Goal: Transaction & Acquisition: Purchase product/service

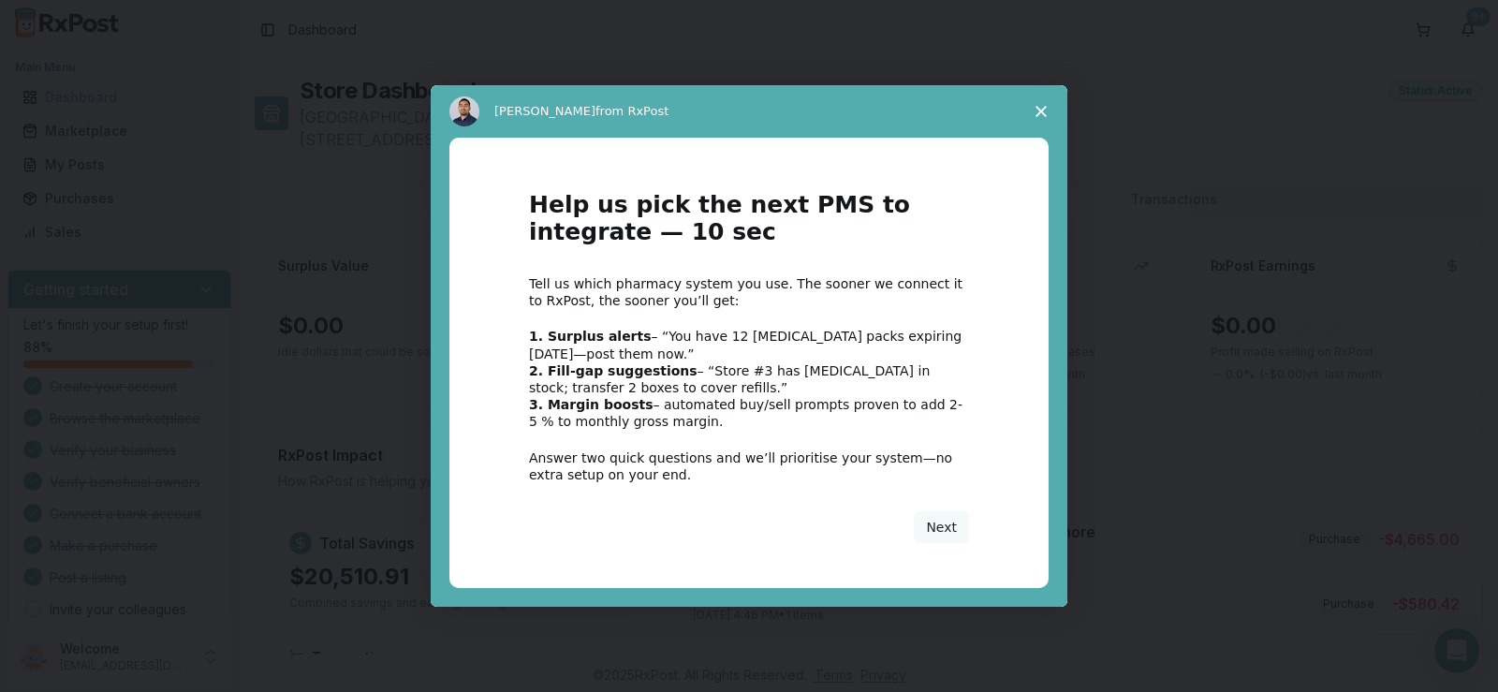
click at [1044, 111] on icon "Close survey" at bounding box center [1041, 111] width 11 height 11
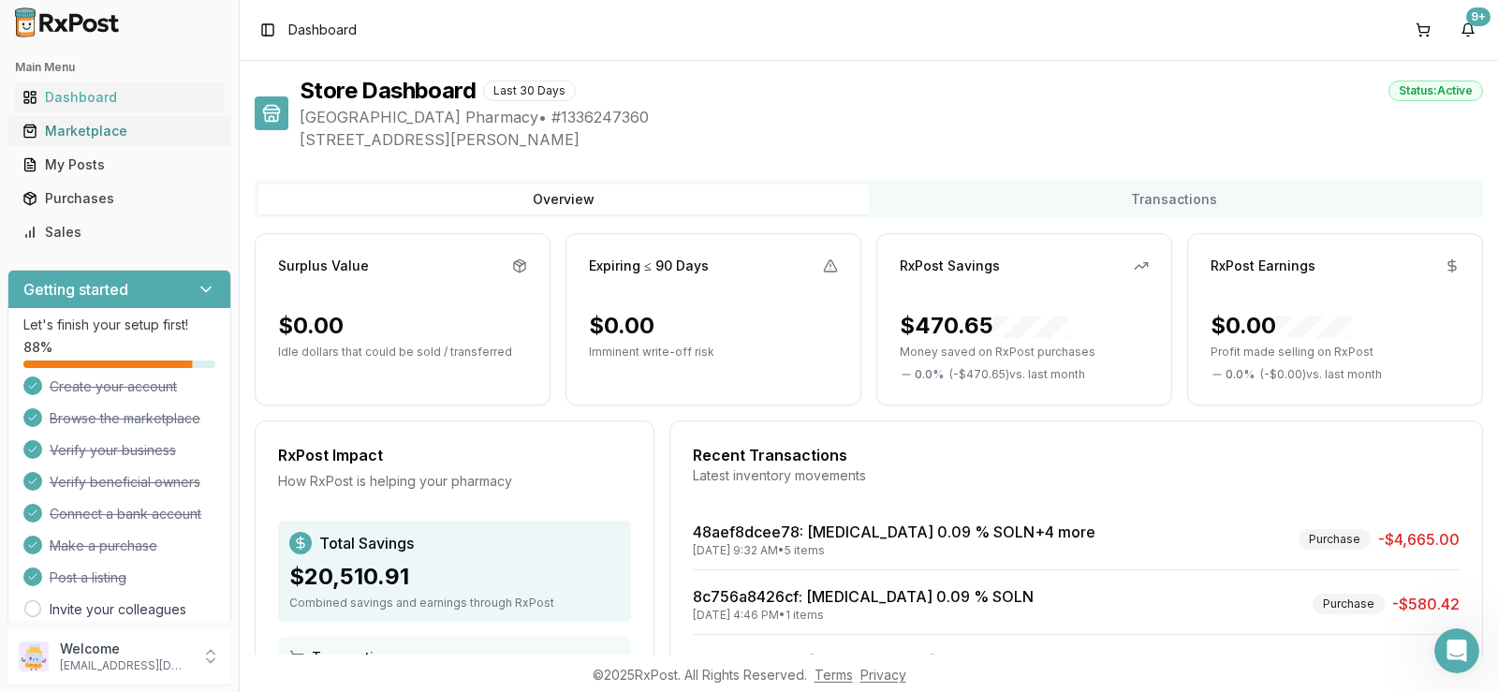
click at [79, 128] on div "Marketplace" at bounding box center [119, 131] width 194 height 19
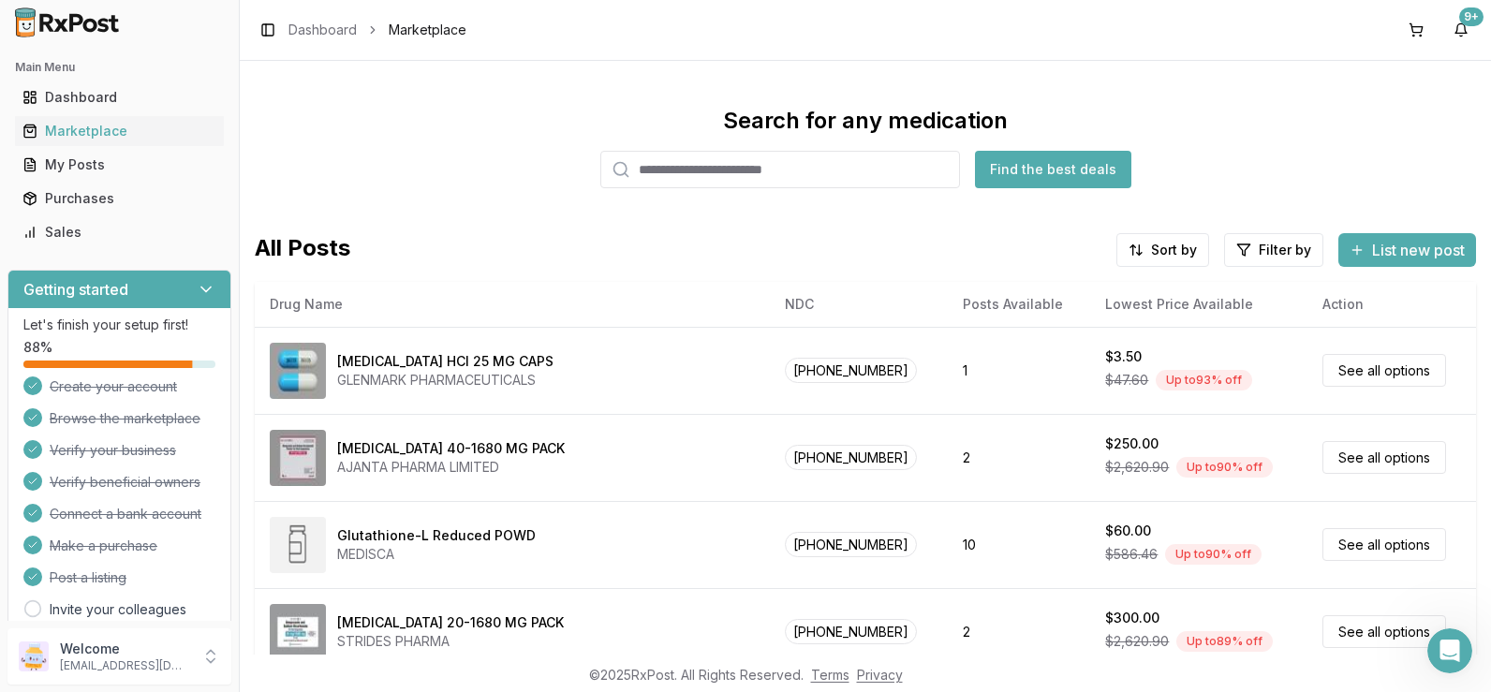
click at [663, 157] on input "search" at bounding box center [780, 169] width 360 height 37
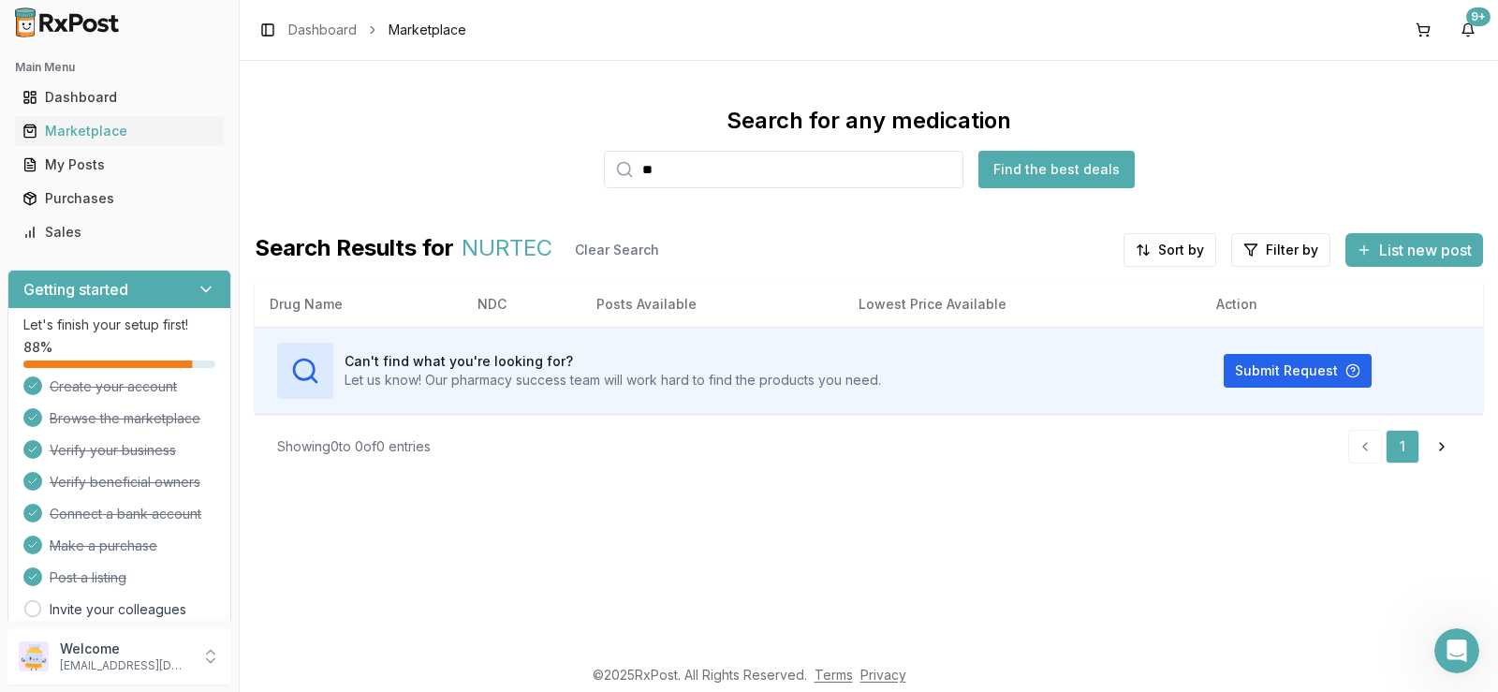
type input "*"
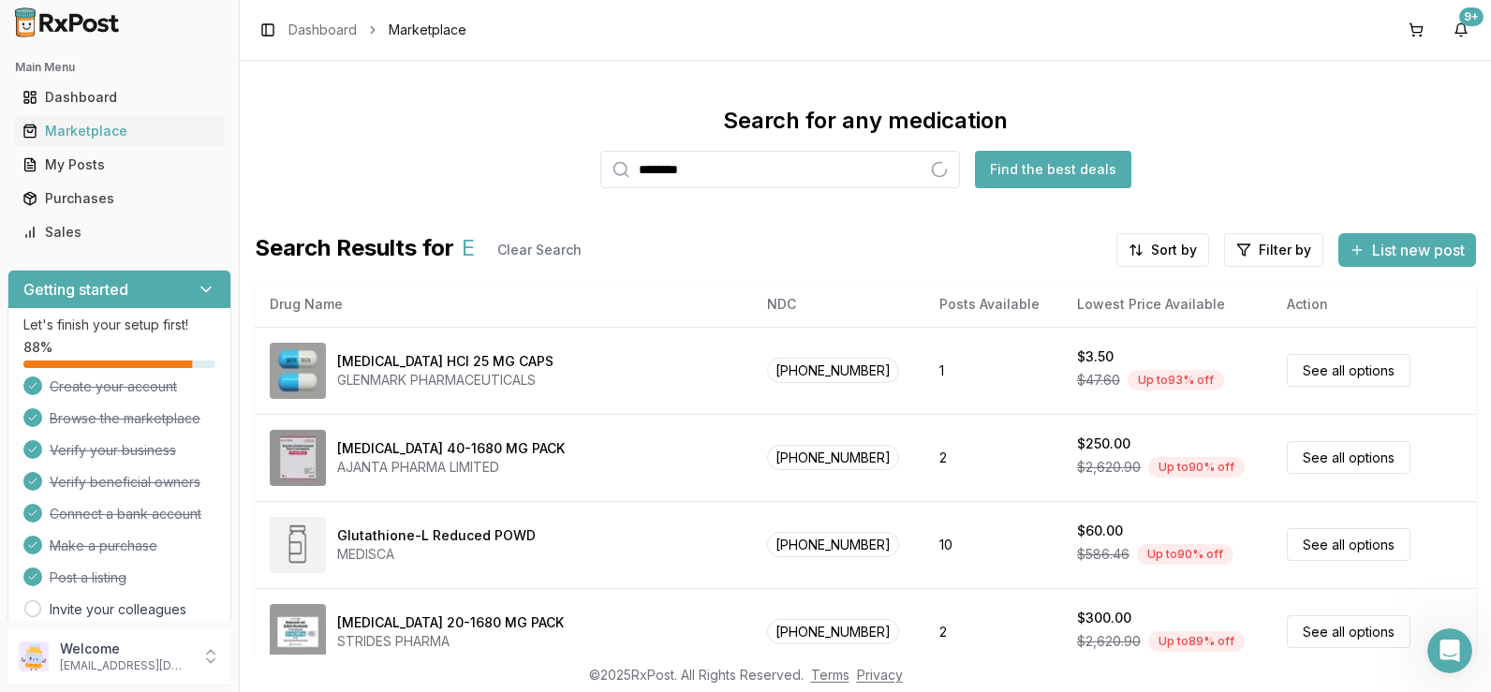
type input "********"
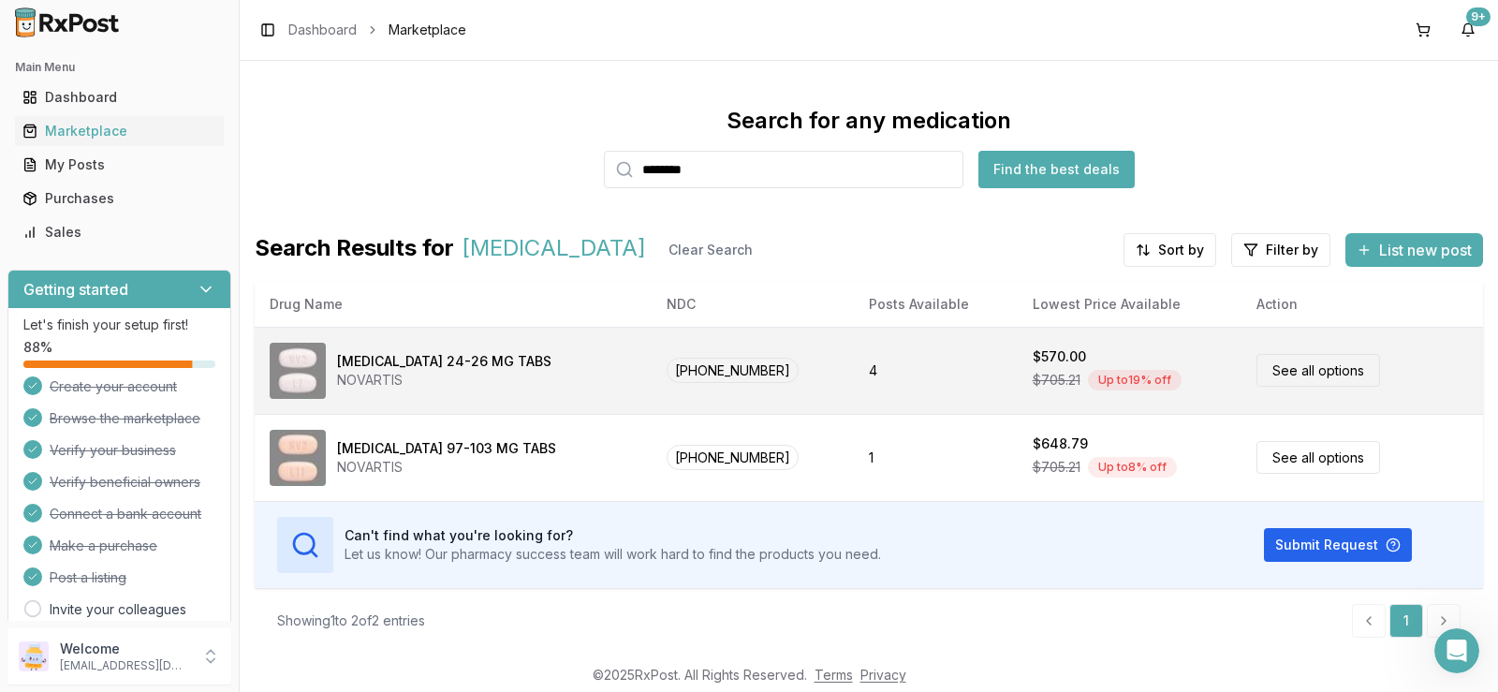
click at [1265, 375] on link "See all options" at bounding box center [1319, 370] width 124 height 33
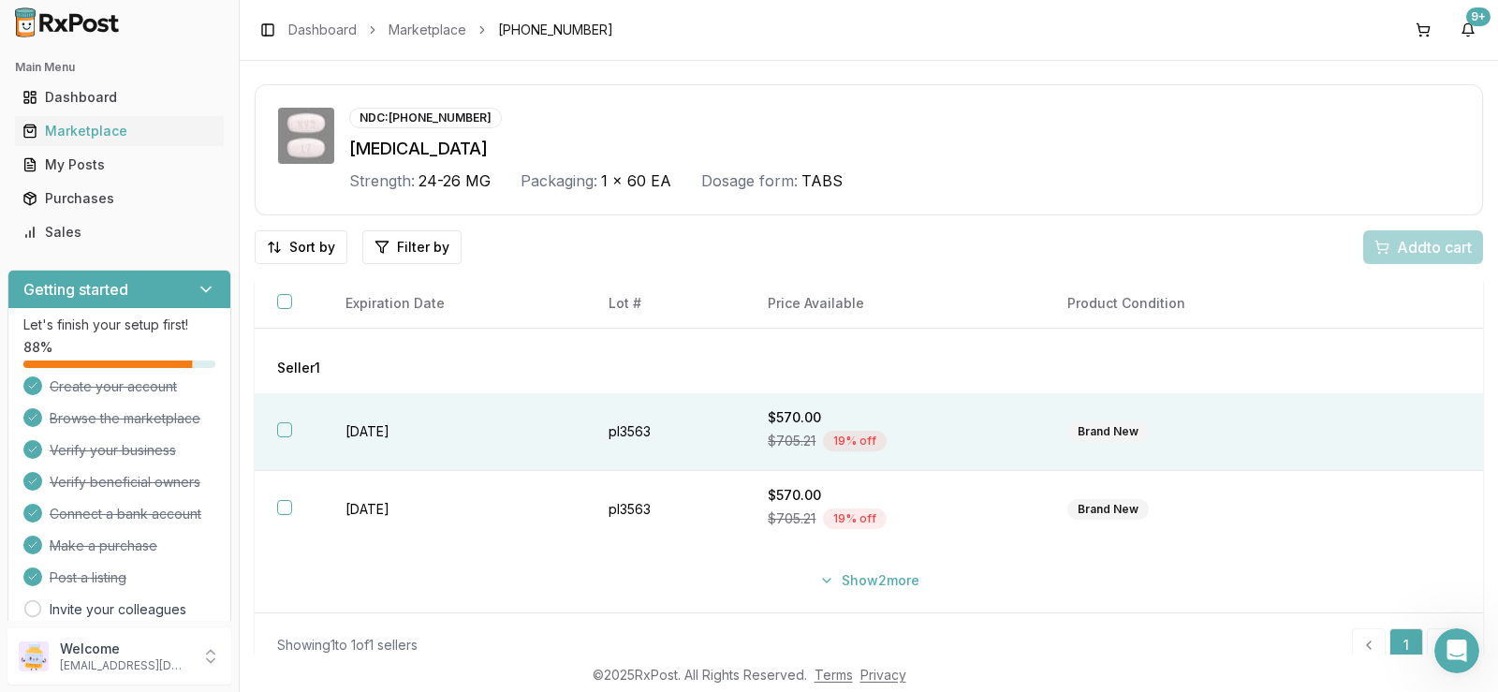
scroll to position [63, 0]
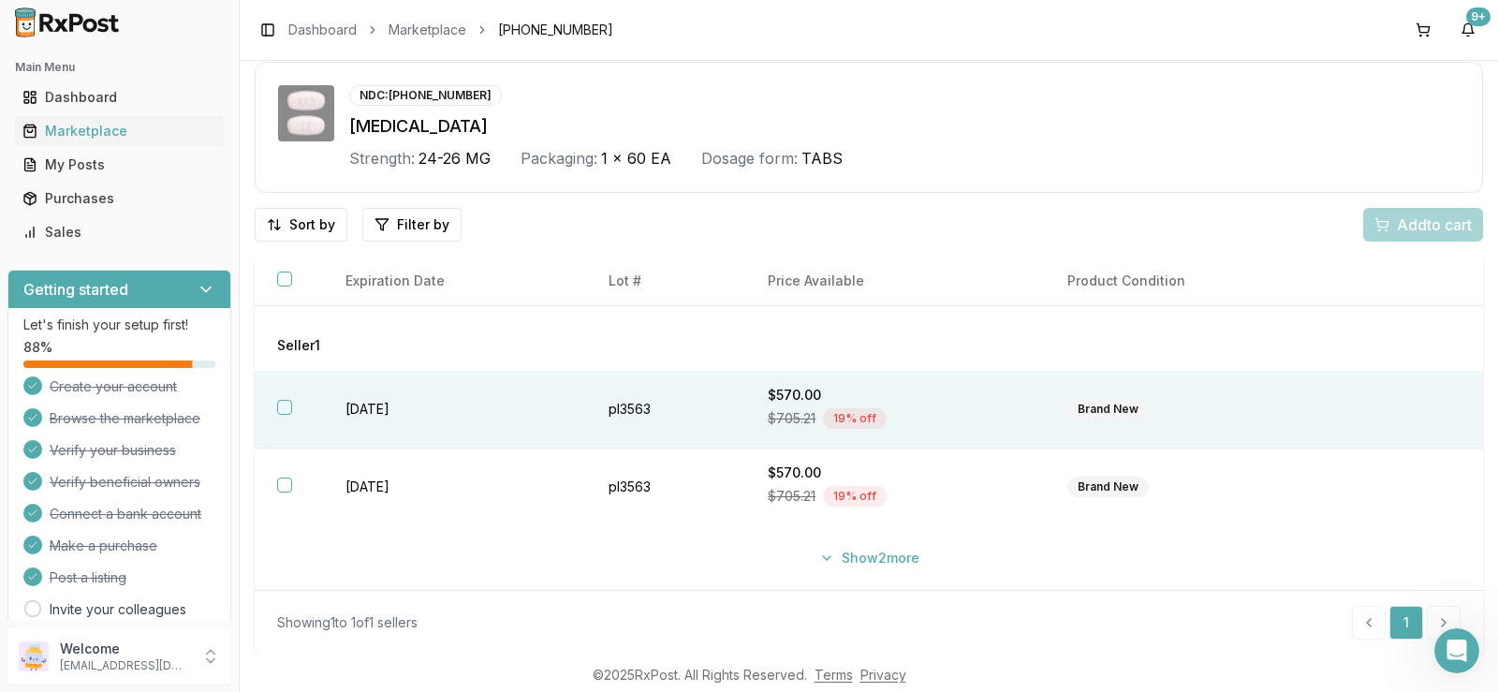
click at [285, 406] on button "button" at bounding box center [284, 407] width 15 height 15
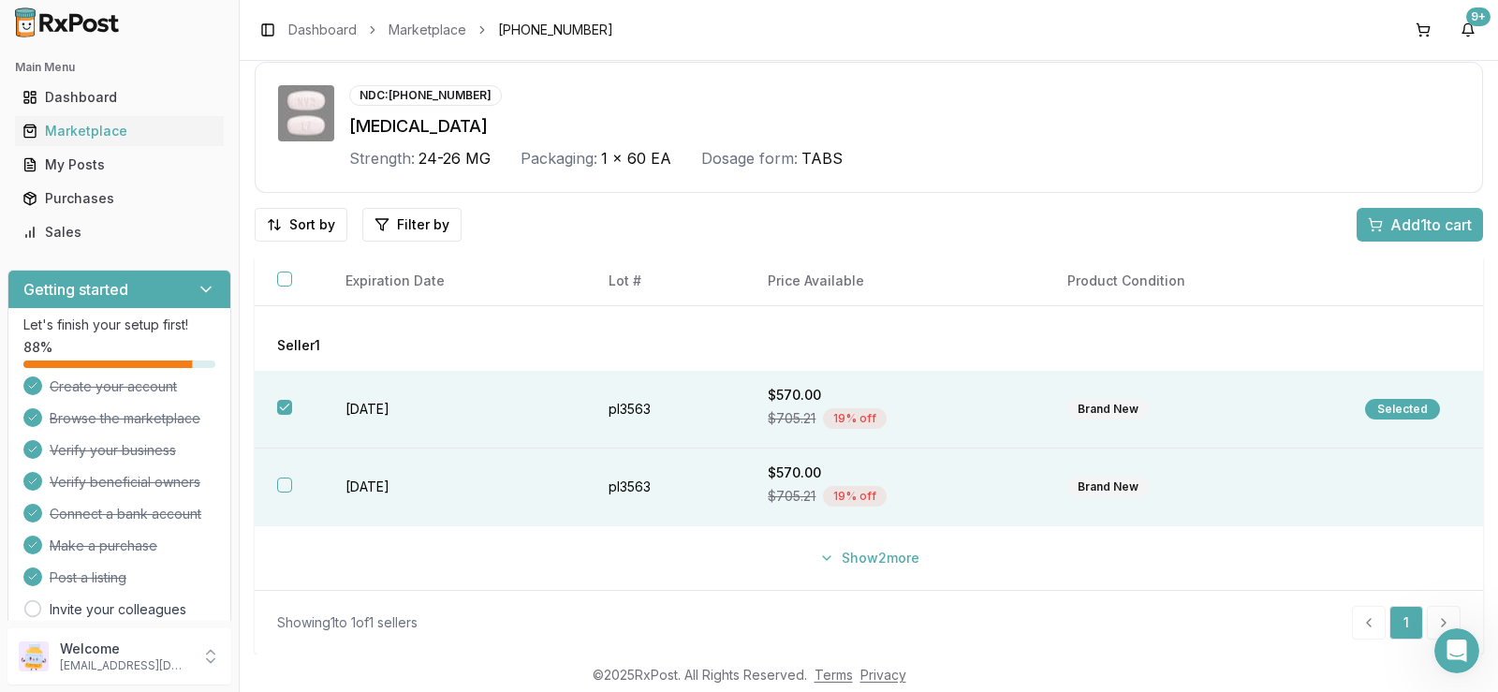
click at [282, 481] on button "button" at bounding box center [284, 485] width 15 height 15
click at [1417, 226] on span "Add 2 to cart" at bounding box center [1430, 225] width 84 height 22
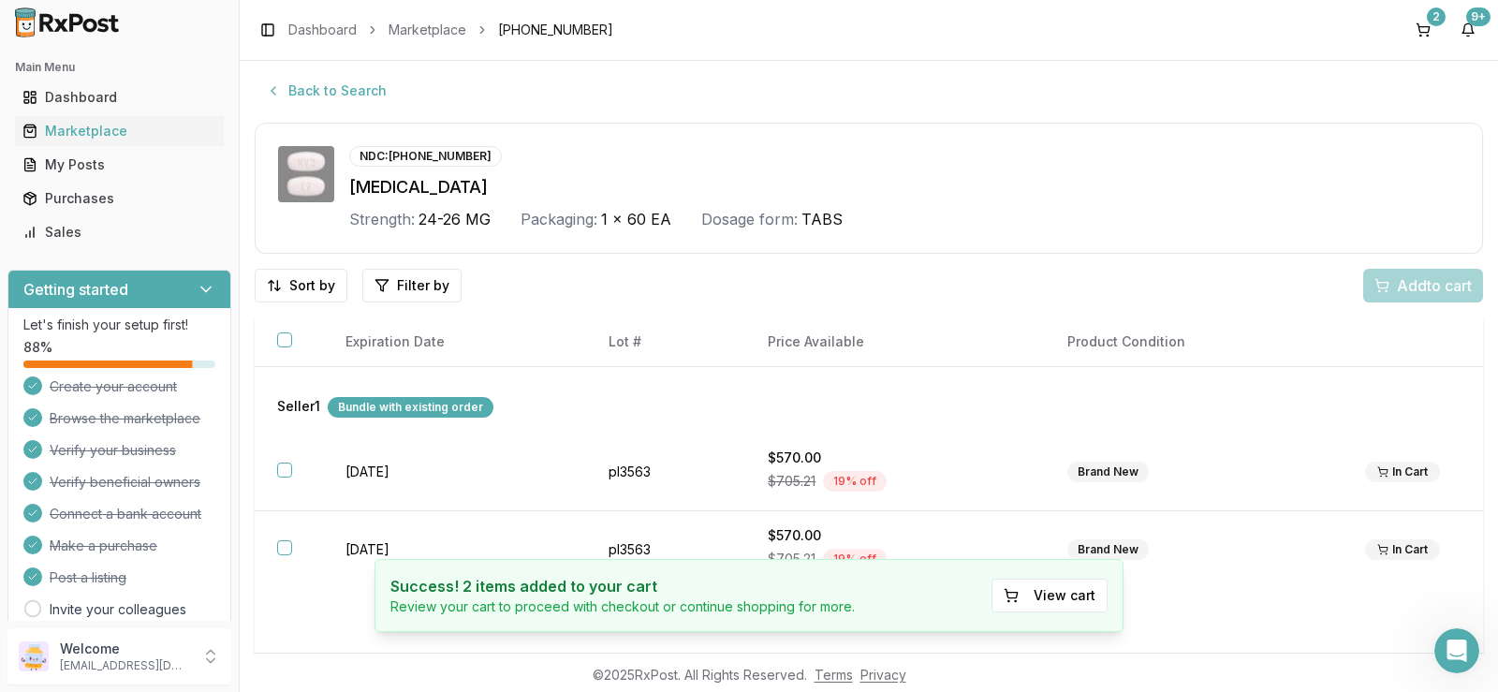
scroll to position [0, 0]
click at [349, 94] on button "Back to Search" at bounding box center [326, 93] width 143 height 34
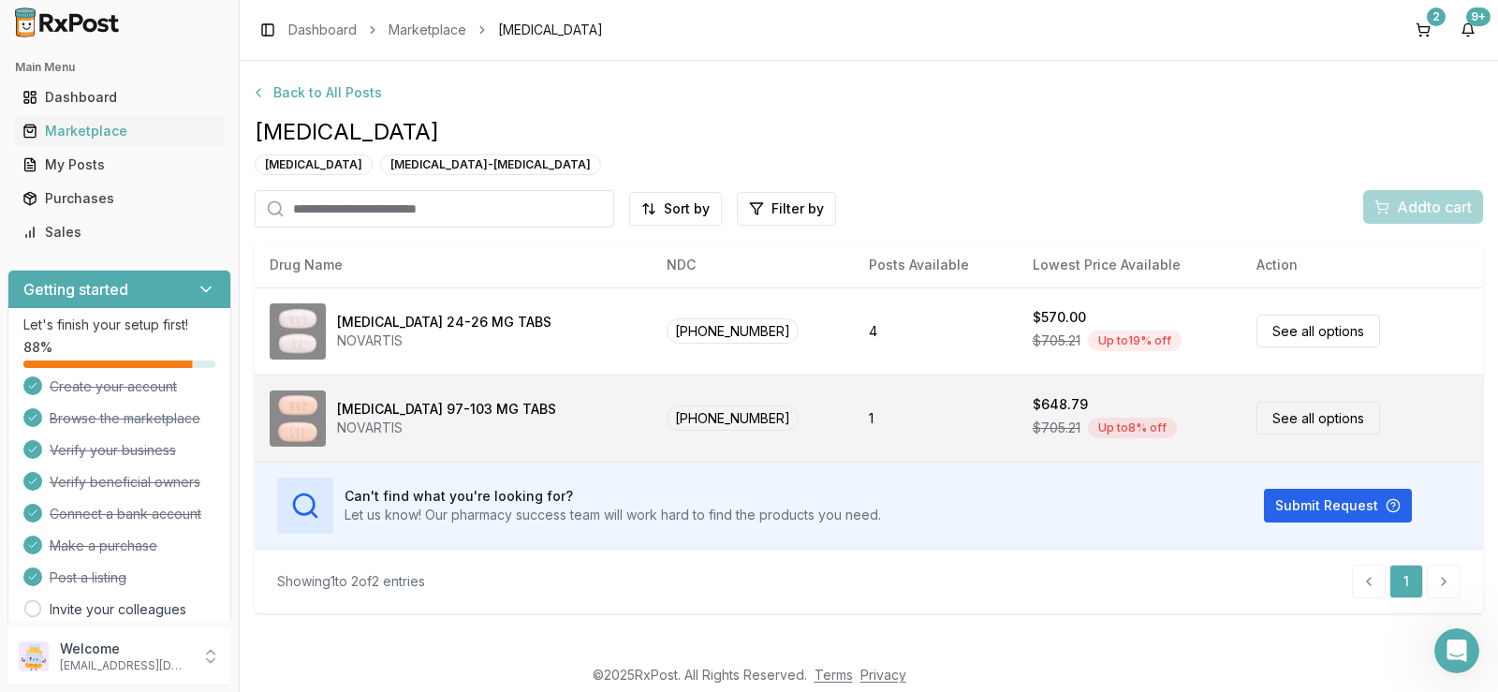
click at [481, 422] on div "NOVARTIS" at bounding box center [446, 428] width 219 height 19
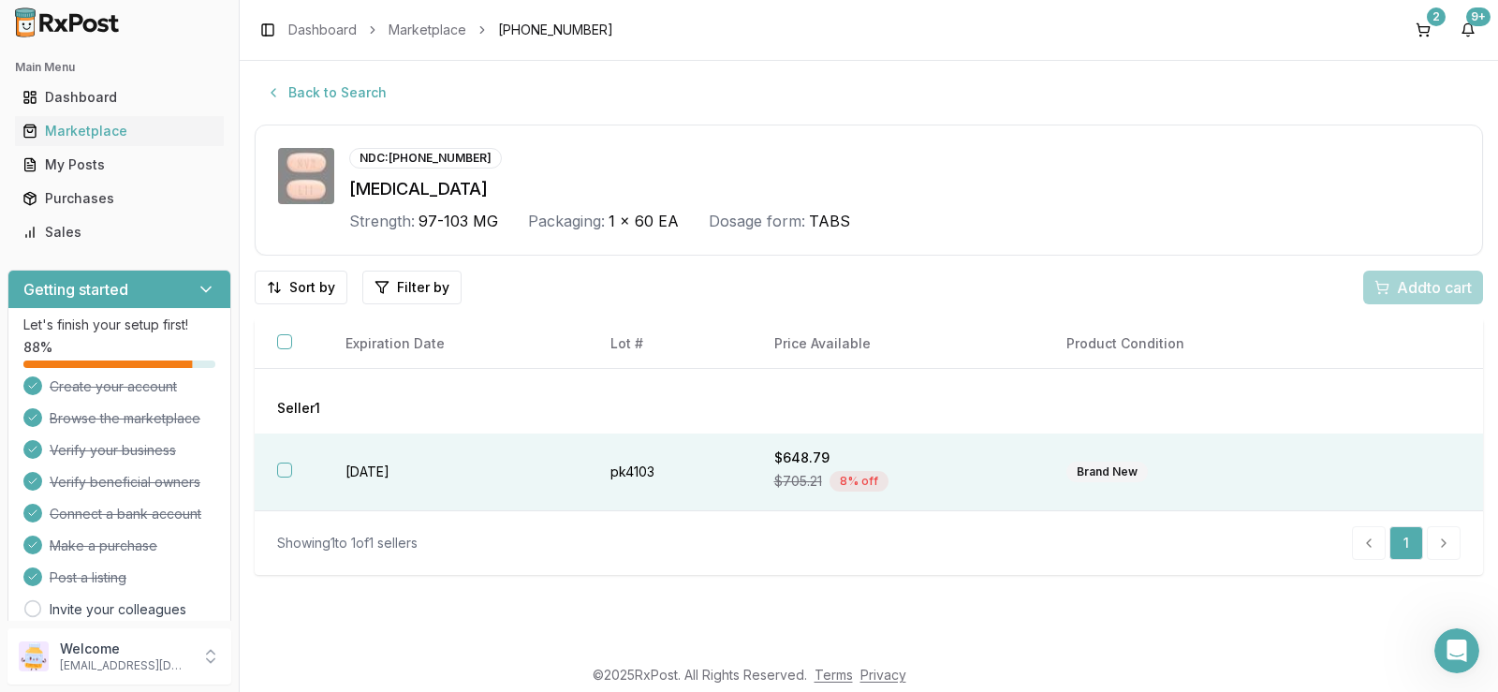
click at [284, 469] on button "button" at bounding box center [284, 470] width 15 height 15
click at [1429, 290] on span "Add 1 to cart" at bounding box center [1431, 287] width 81 height 22
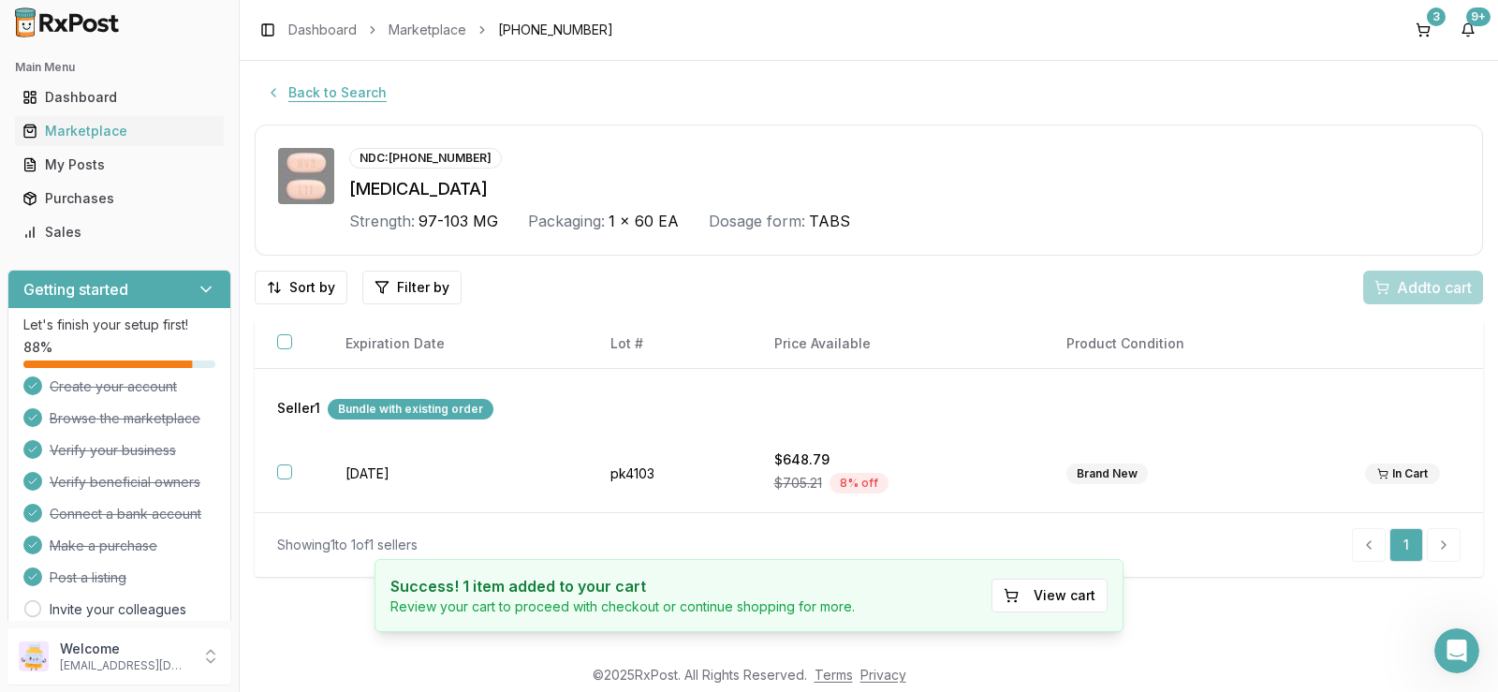
click at [349, 94] on button "Back to Search" at bounding box center [326, 93] width 143 height 34
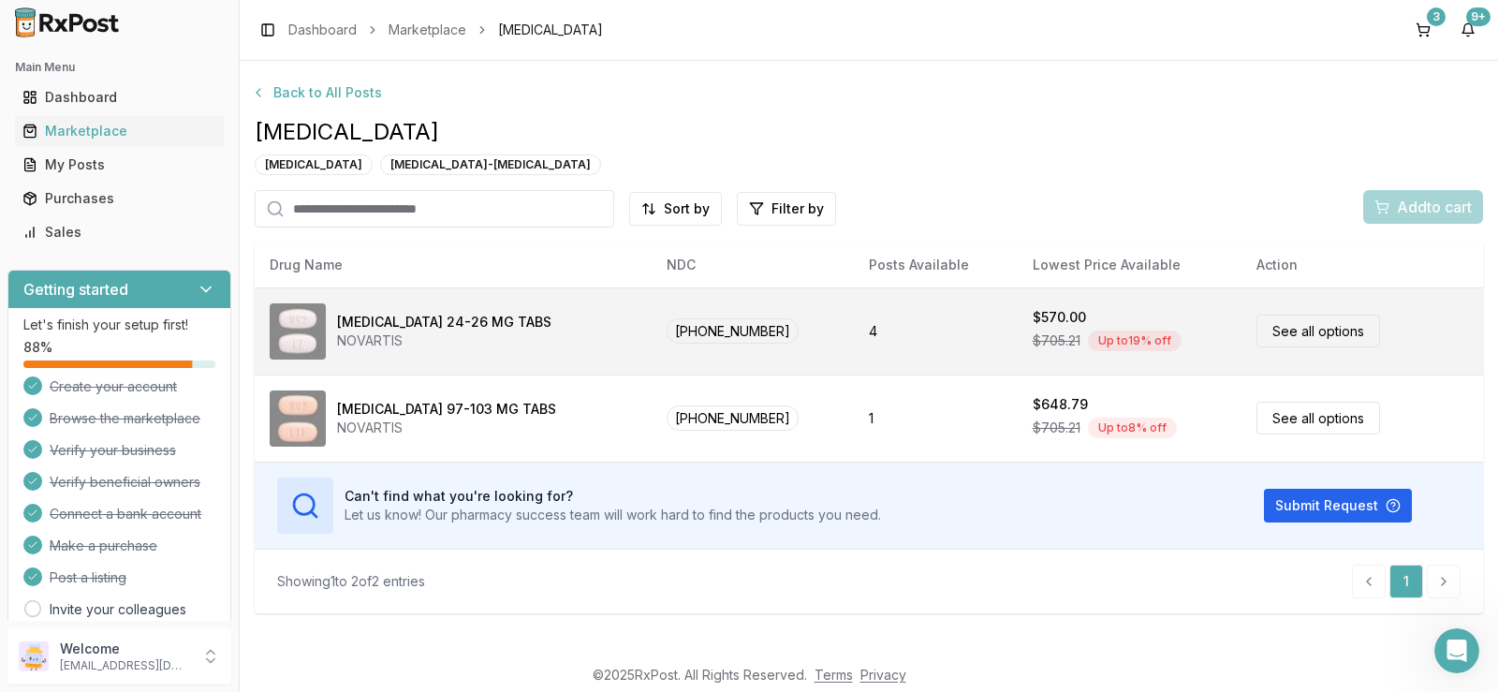
click at [468, 327] on div "[MEDICAL_DATA] 24-26 MG TABS" at bounding box center [444, 322] width 214 height 19
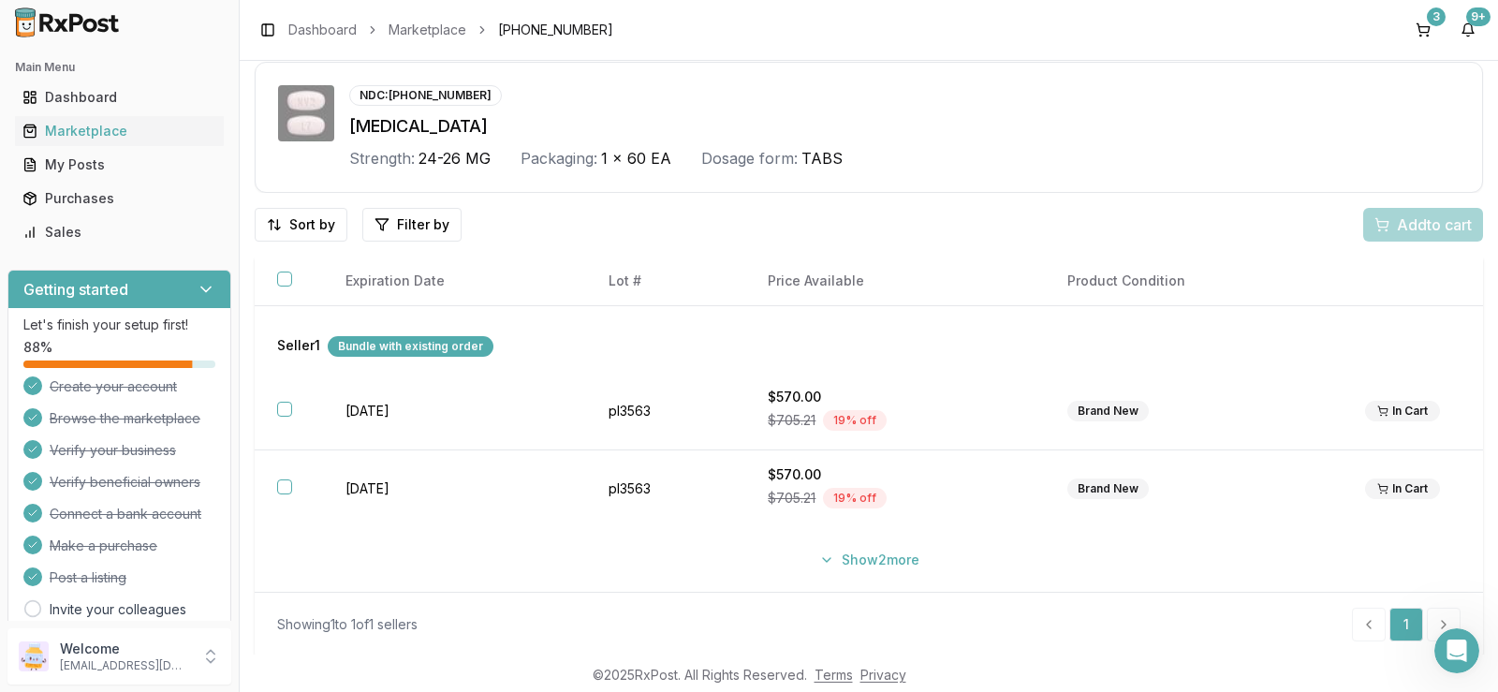
scroll to position [65, 0]
click at [888, 555] on button "Show 2 more" at bounding box center [869, 558] width 123 height 34
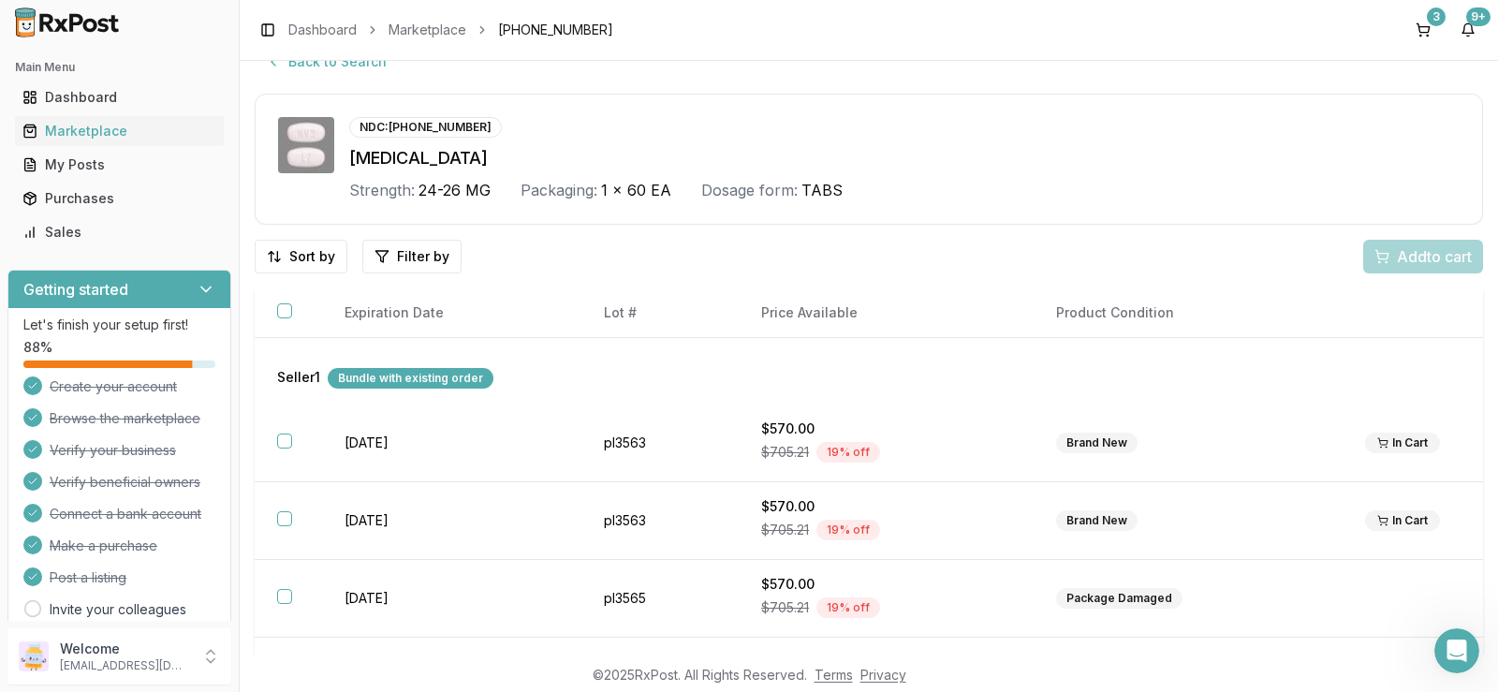
scroll to position [0, 0]
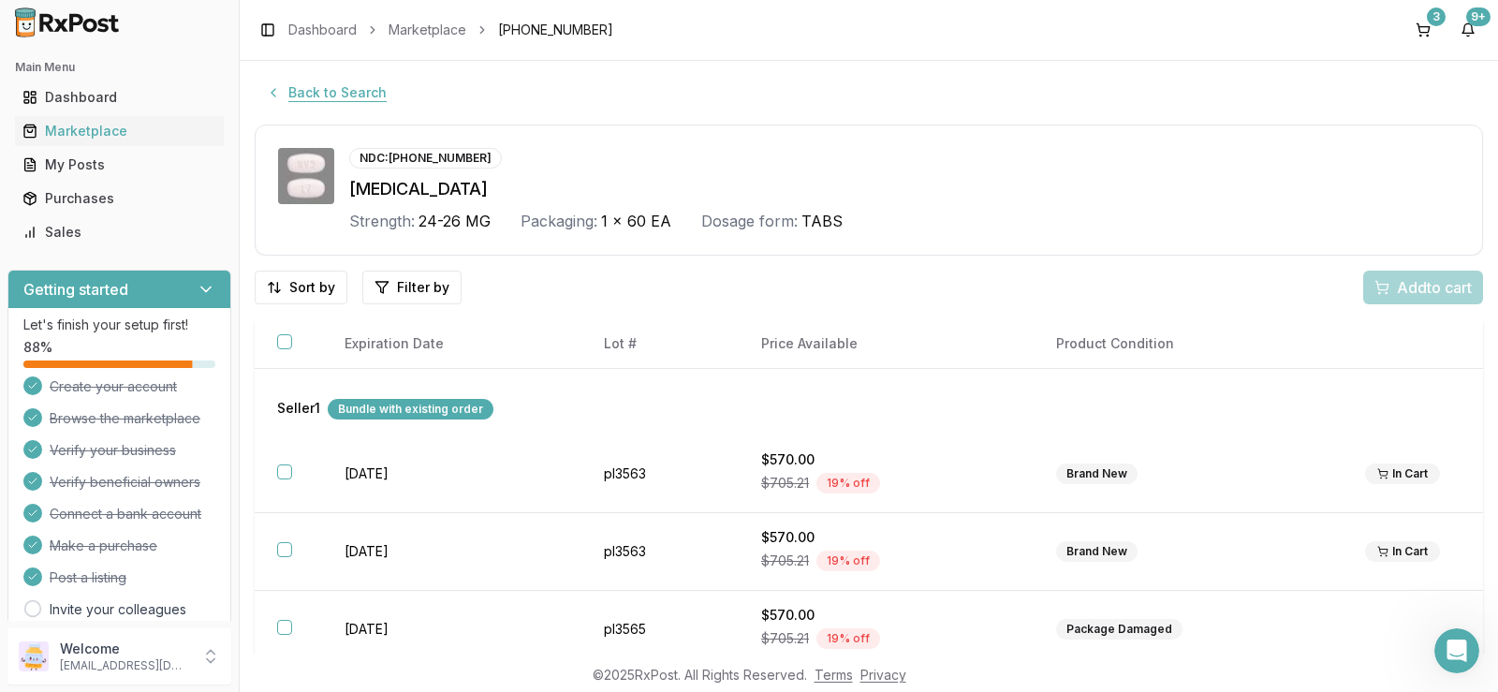
click at [343, 91] on button "Back to Search" at bounding box center [326, 93] width 143 height 34
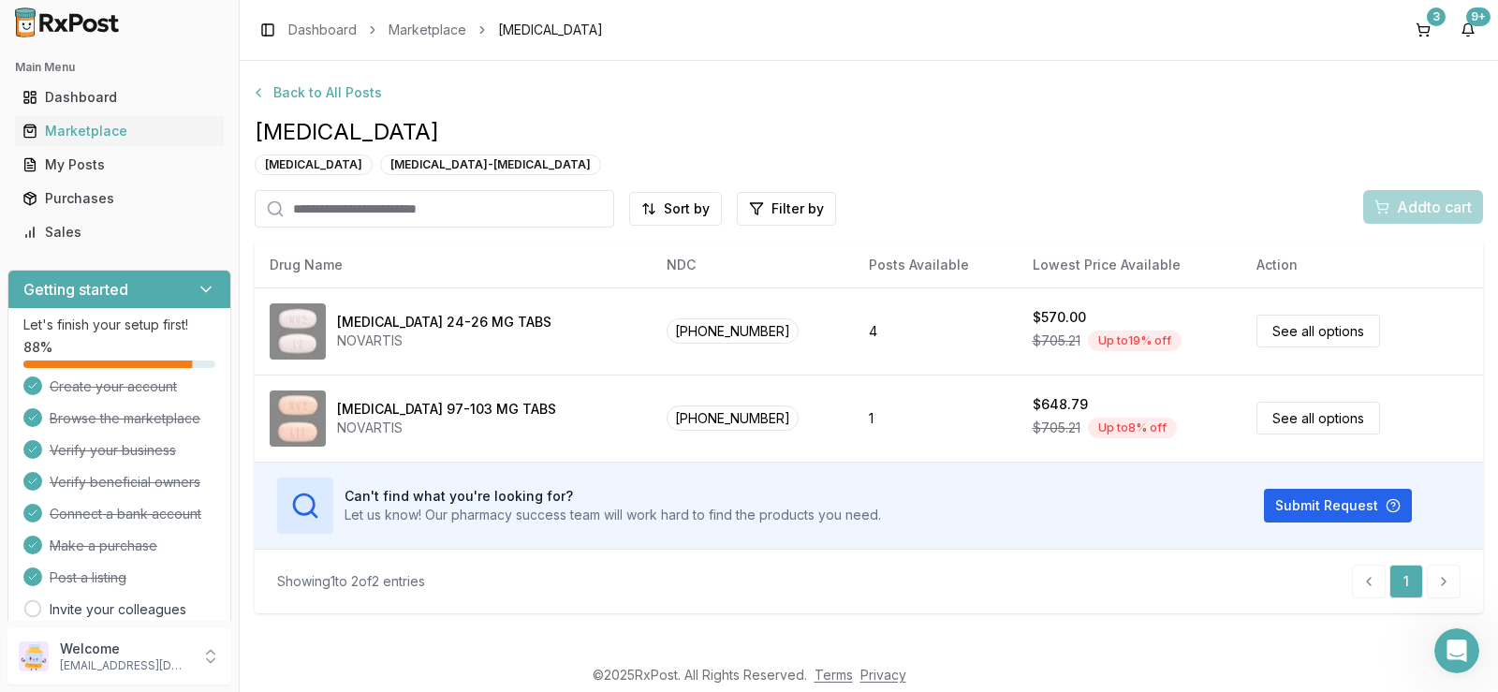
click at [490, 206] on input "search" at bounding box center [435, 208] width 360 height 37
type input "*"
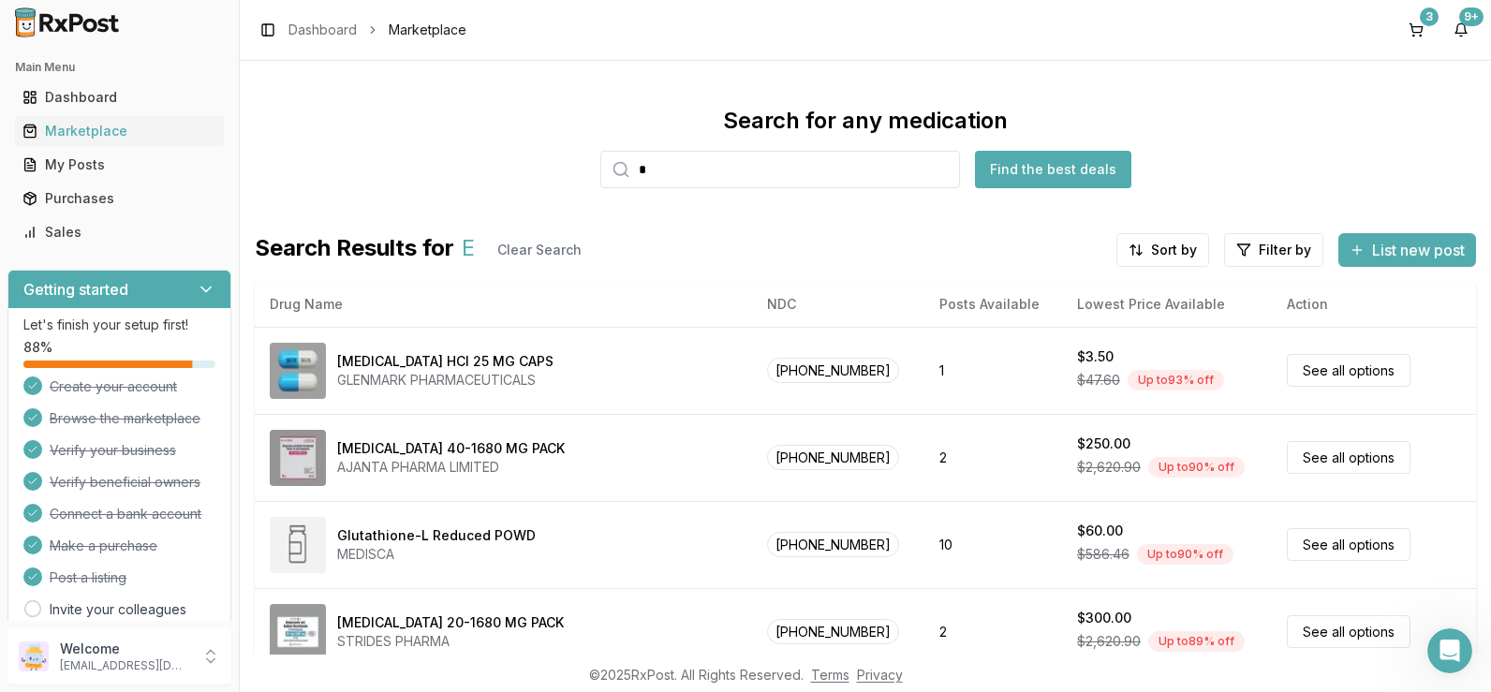
click at [677, 176] on input "*" at bounding box center [780, 169] width 360 height 37
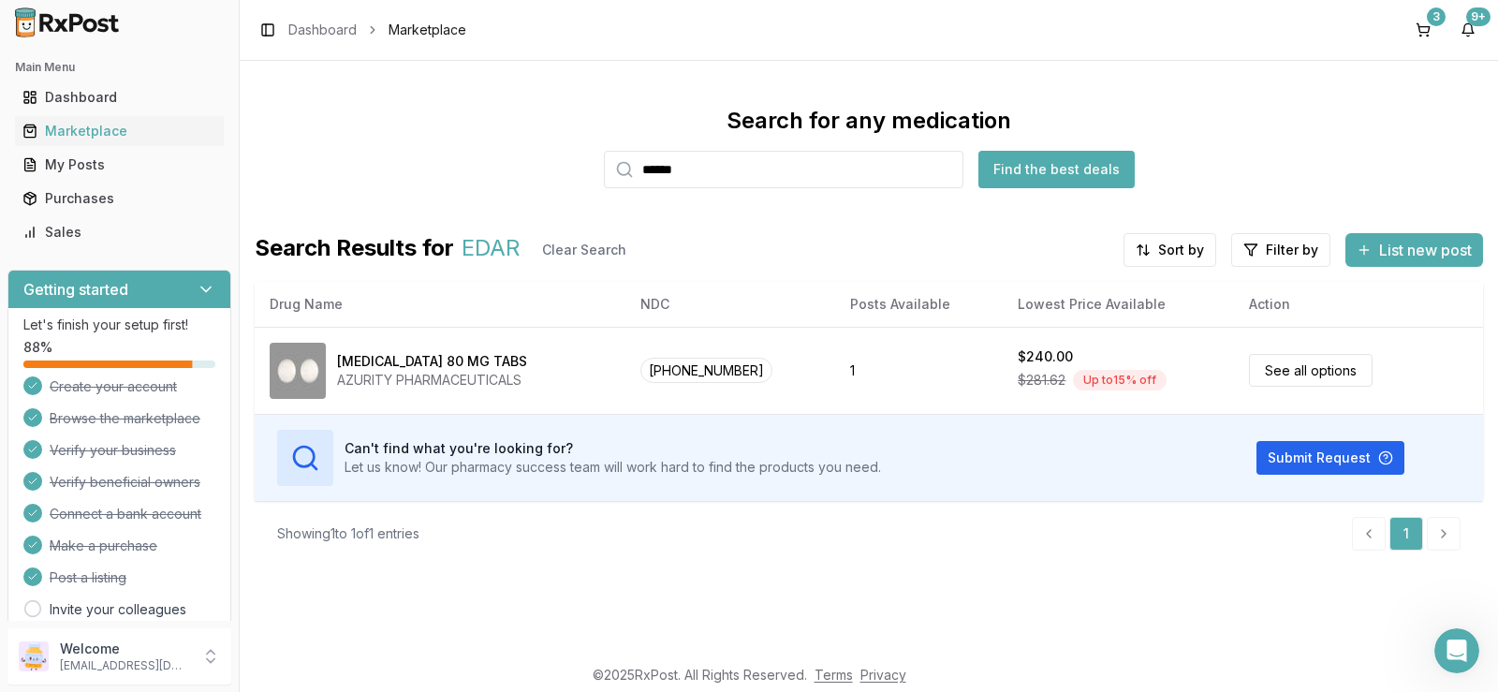
type input "******"
click at [749, 219] on div "Search for any medication ****** Find the best deals Search Results for EDAR Cl…" at bounding box center [869, 336] width 1229 height 460
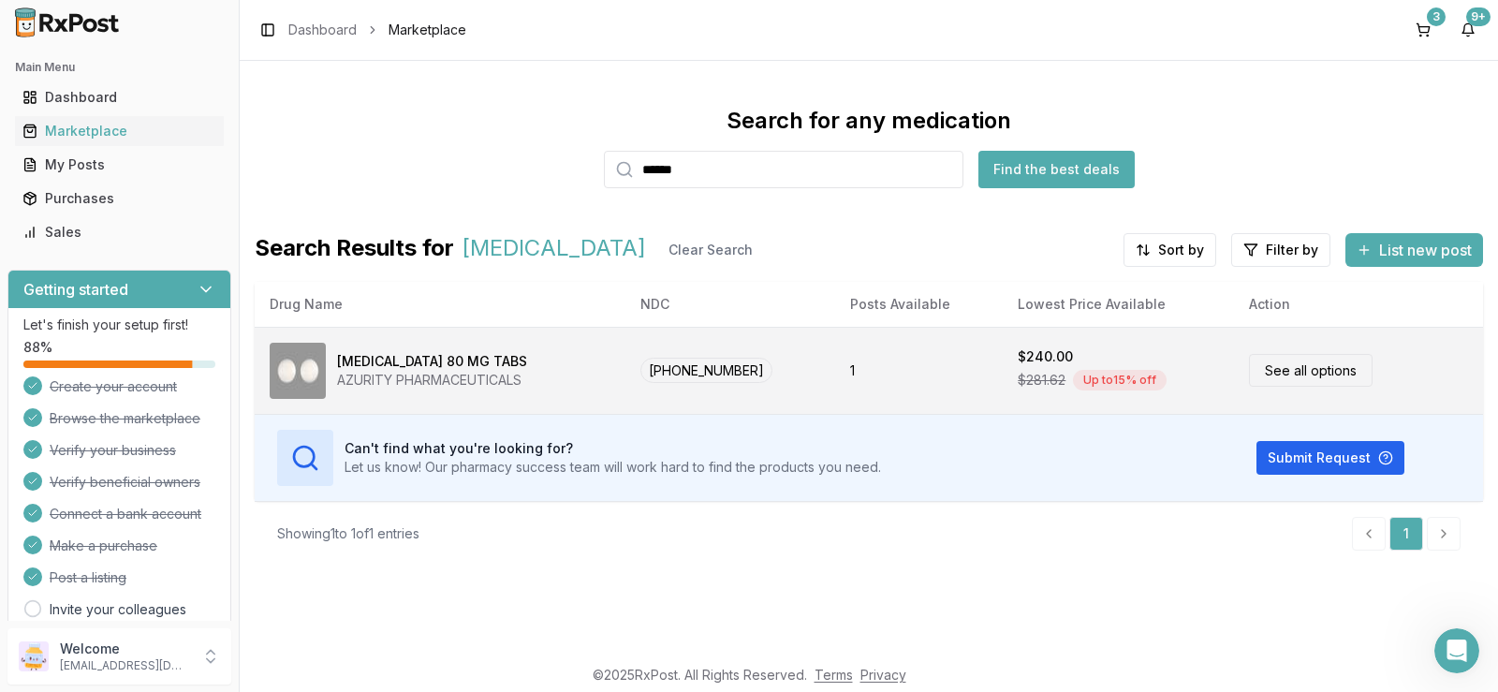
click at [726, 376] on span "[PHONE_NUMBER]" at bounding box center [707, 370] width 132 height 25
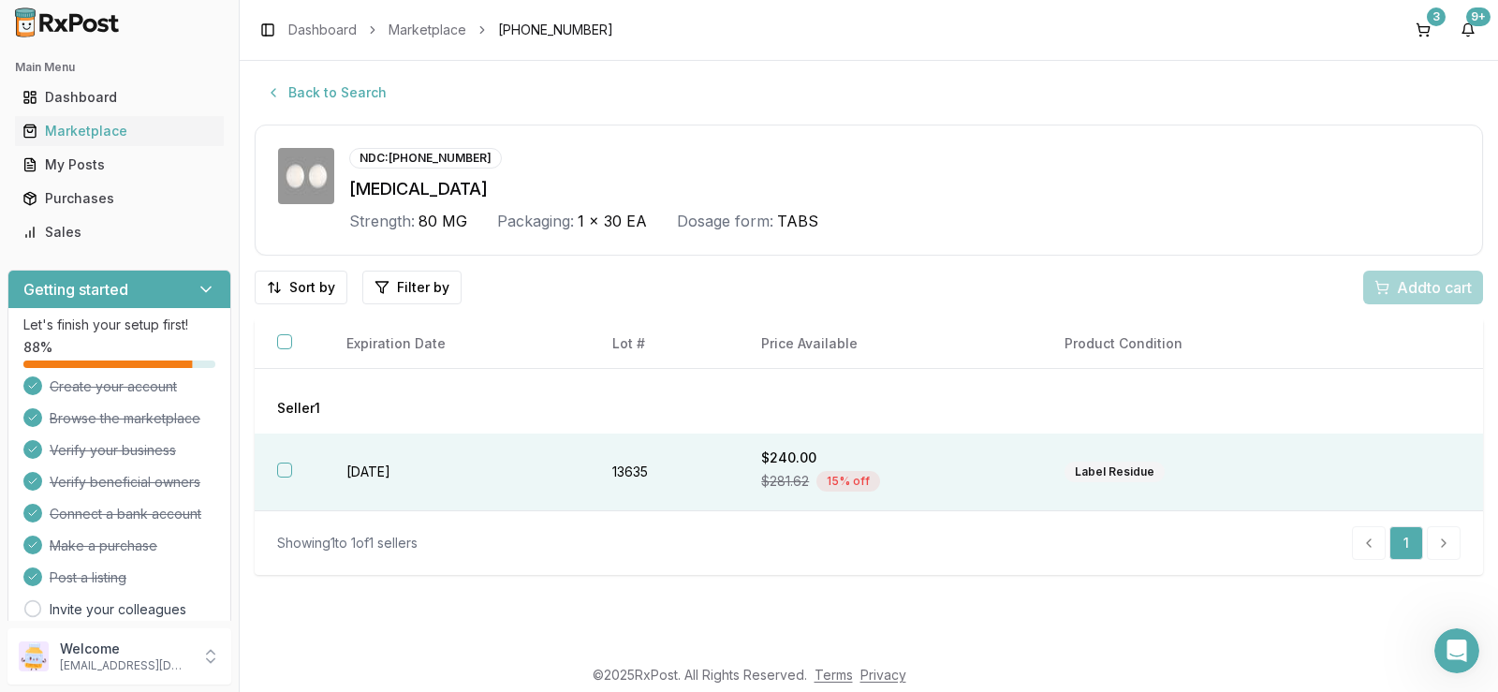
click at [287, 473] on button "button" at bounding box center [284, 470] width 15 height 15
click at [1409, 288] on span "Add 1 to cart" at bounding box center [1431, 287] width 81 height 22
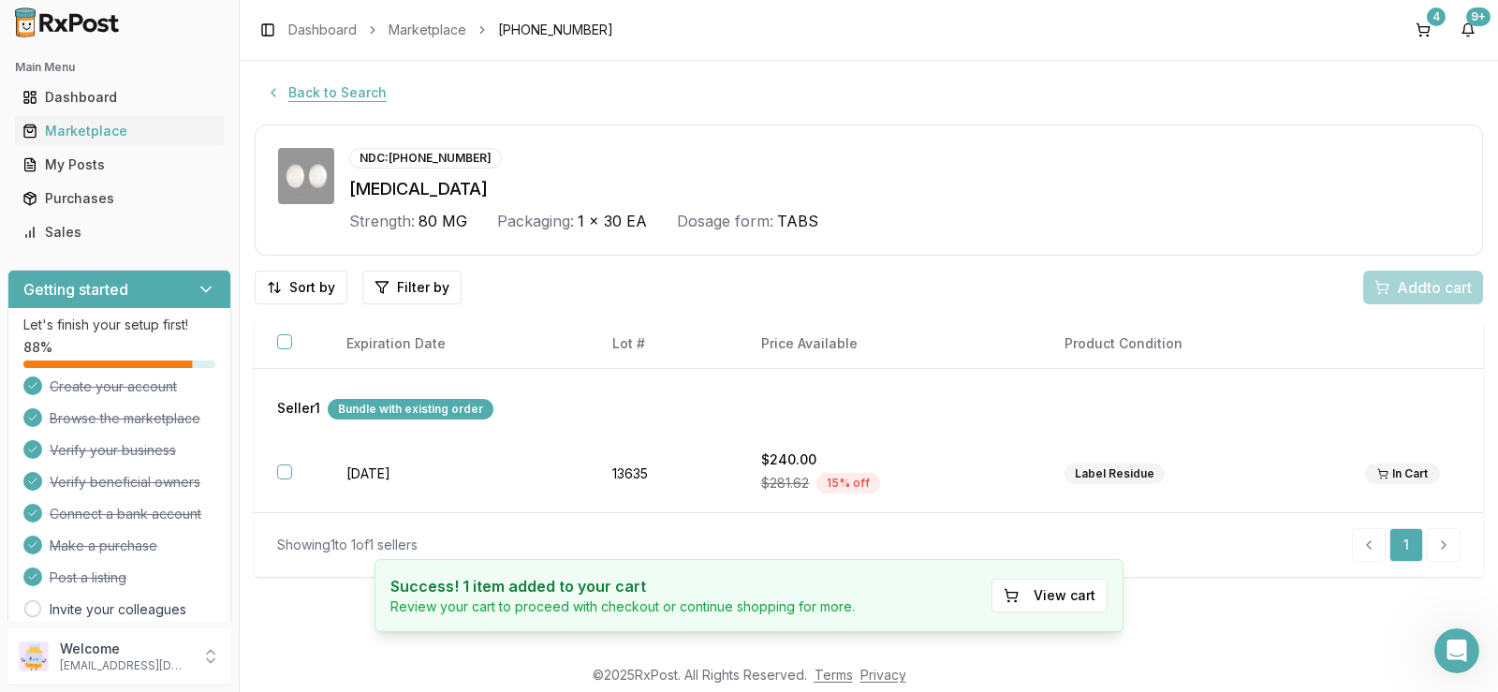
click at [326, 91] on button "Back to Search" at bounding box center [326, 93] width 143 height 34
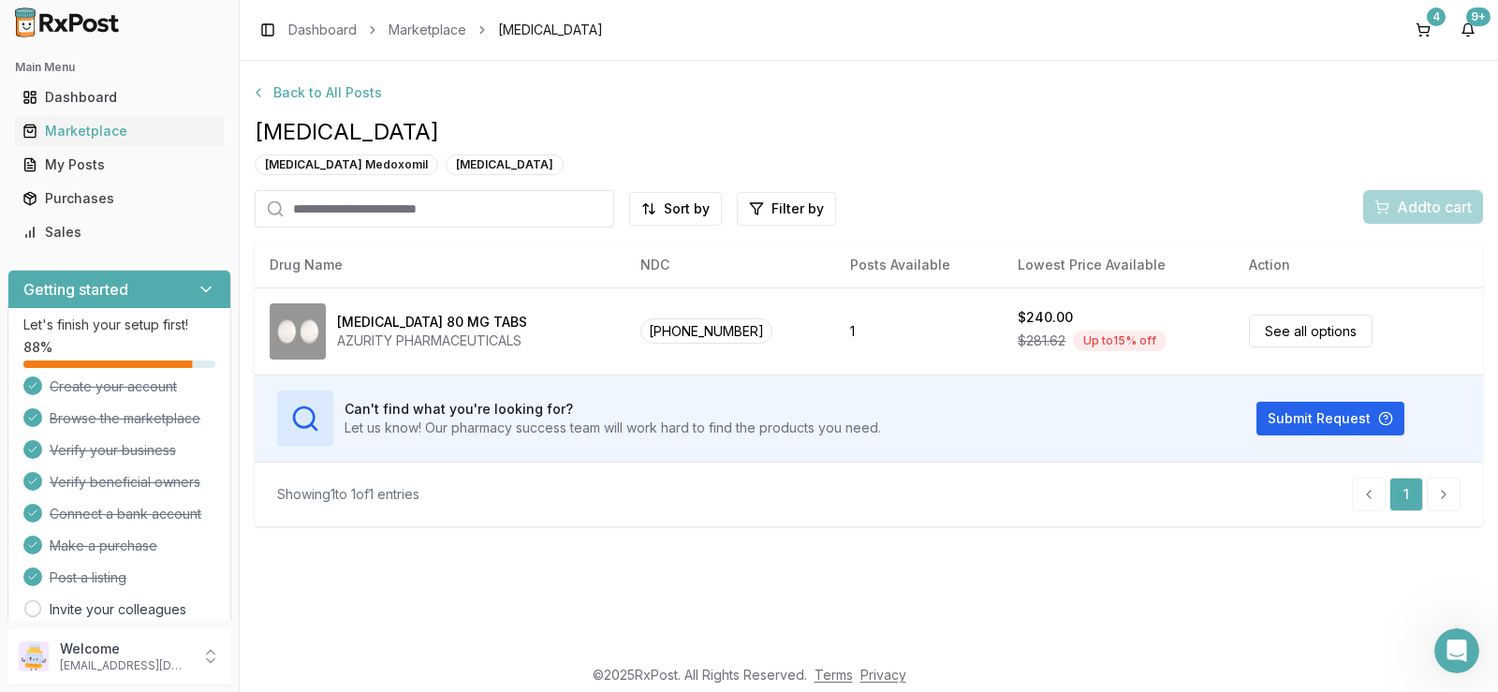
click at [485, 200] on input "search" at bounding box center [435, 208] width 360 height 37
type input "*"
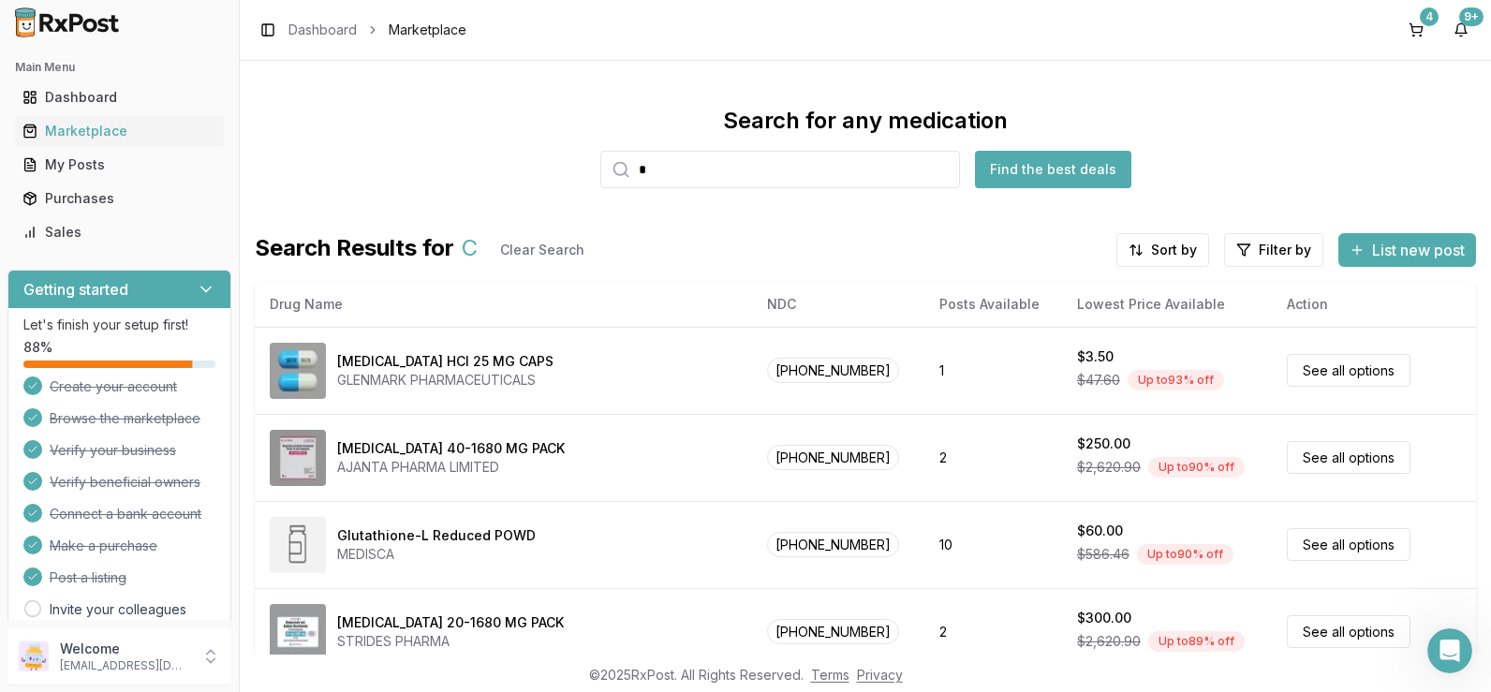
click at [693, 175] on input "*" at bounding box center [780, 169] width 360 height 37
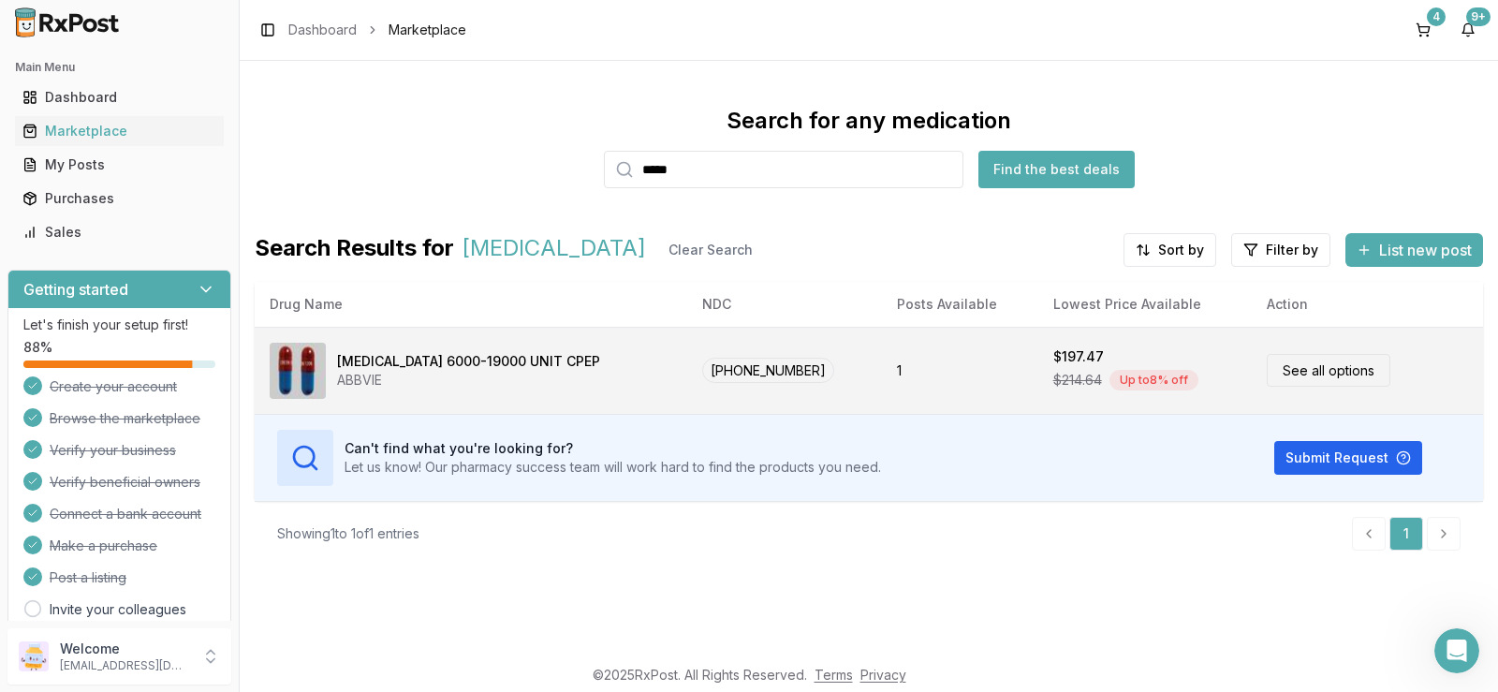
type input "*****"
click at [1274, 375] on link "See all options" at bounding box center [1329, 370] width 124 height 33
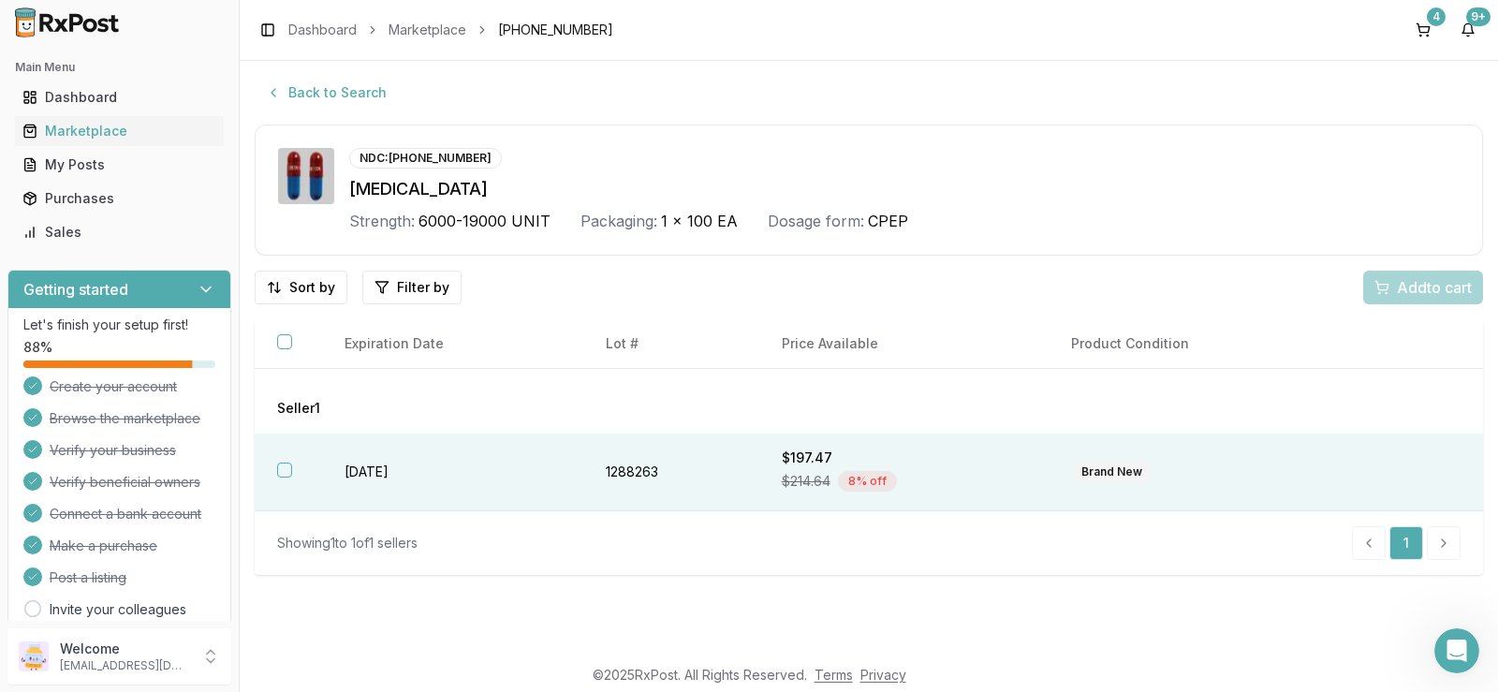
click at [284, 473] on button "button" at bounding box center [284, 470] width 15 height 15
click at [1391, 292] on span "Add 1 to cart" at bounding box center [1431, 287] width 81 height 22
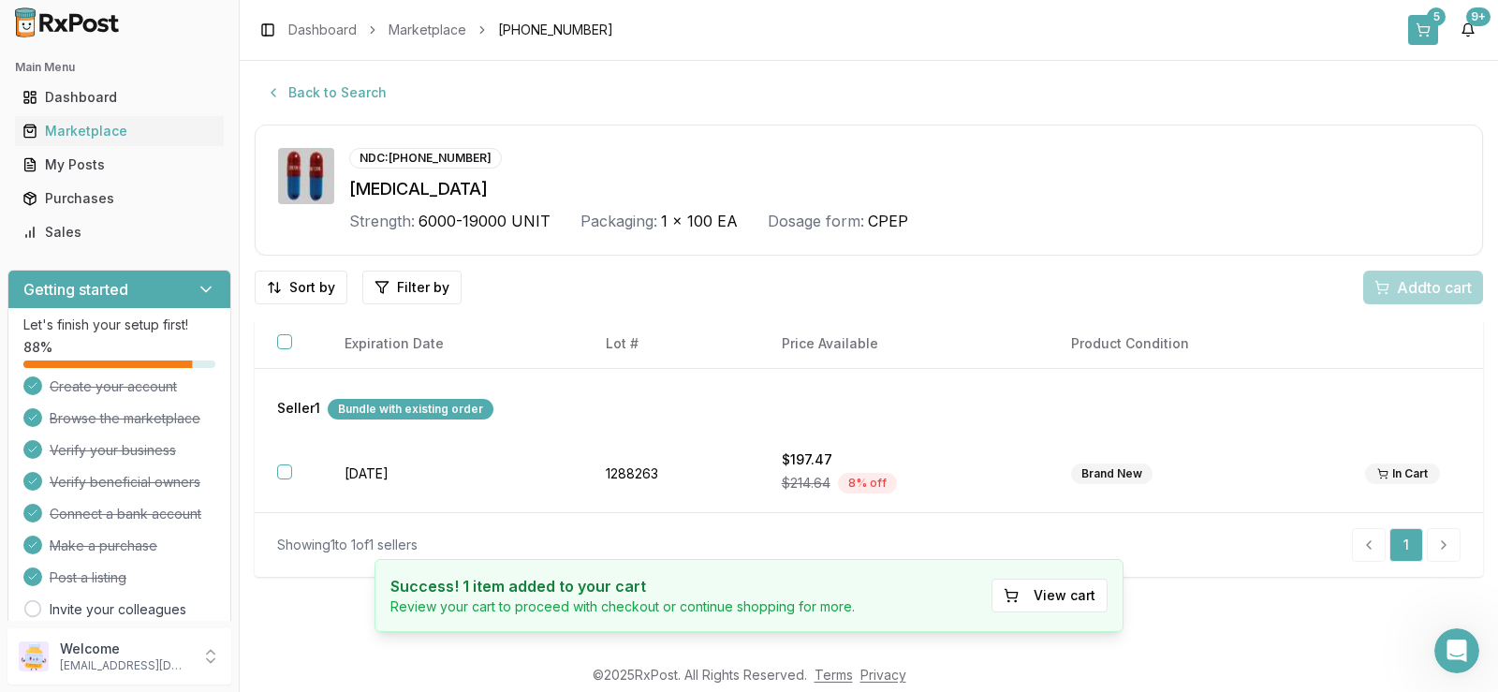
click at [1419, 27] on button "5" at bounding box center [1424, 30] width 30 height 30
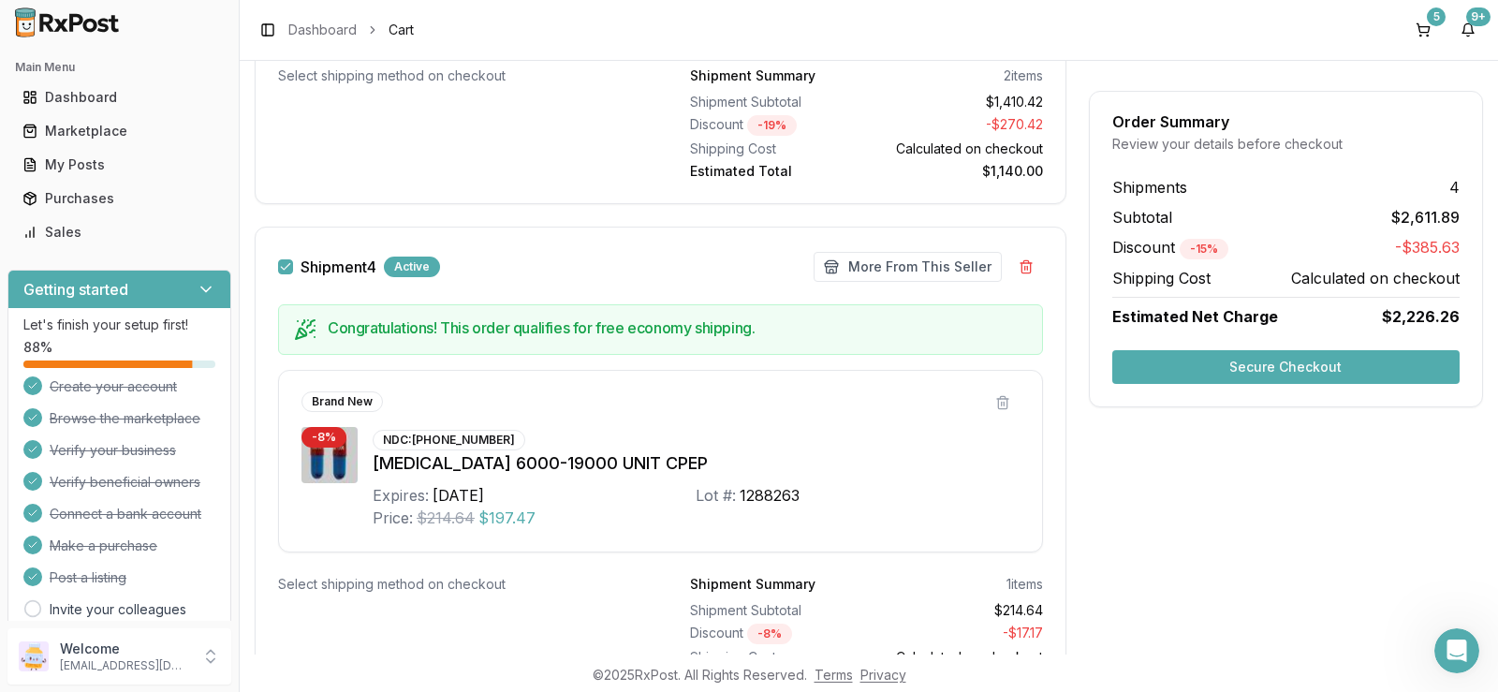
scroll to position [1773, 0]
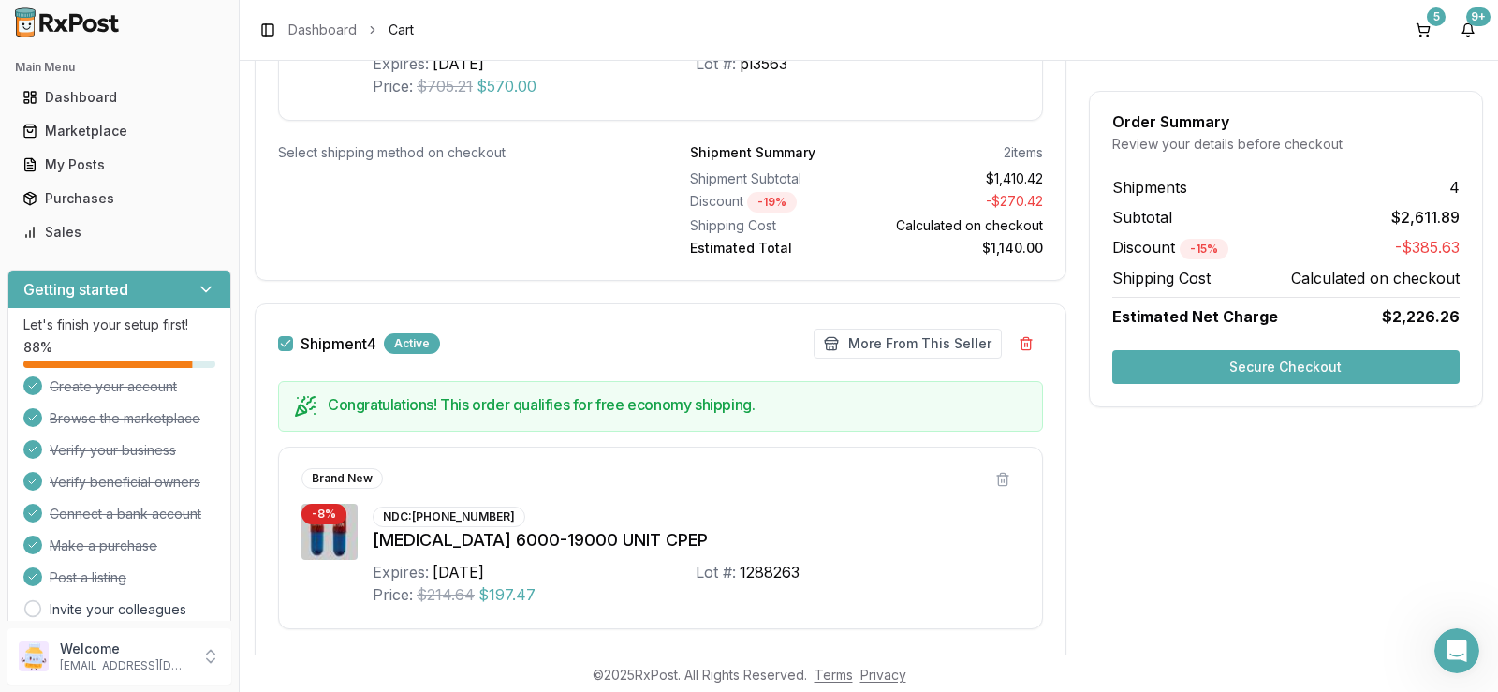
click at [1291, 362] on button "Secure Checkout" at bounding box center [1286, 367] width 347 height 34
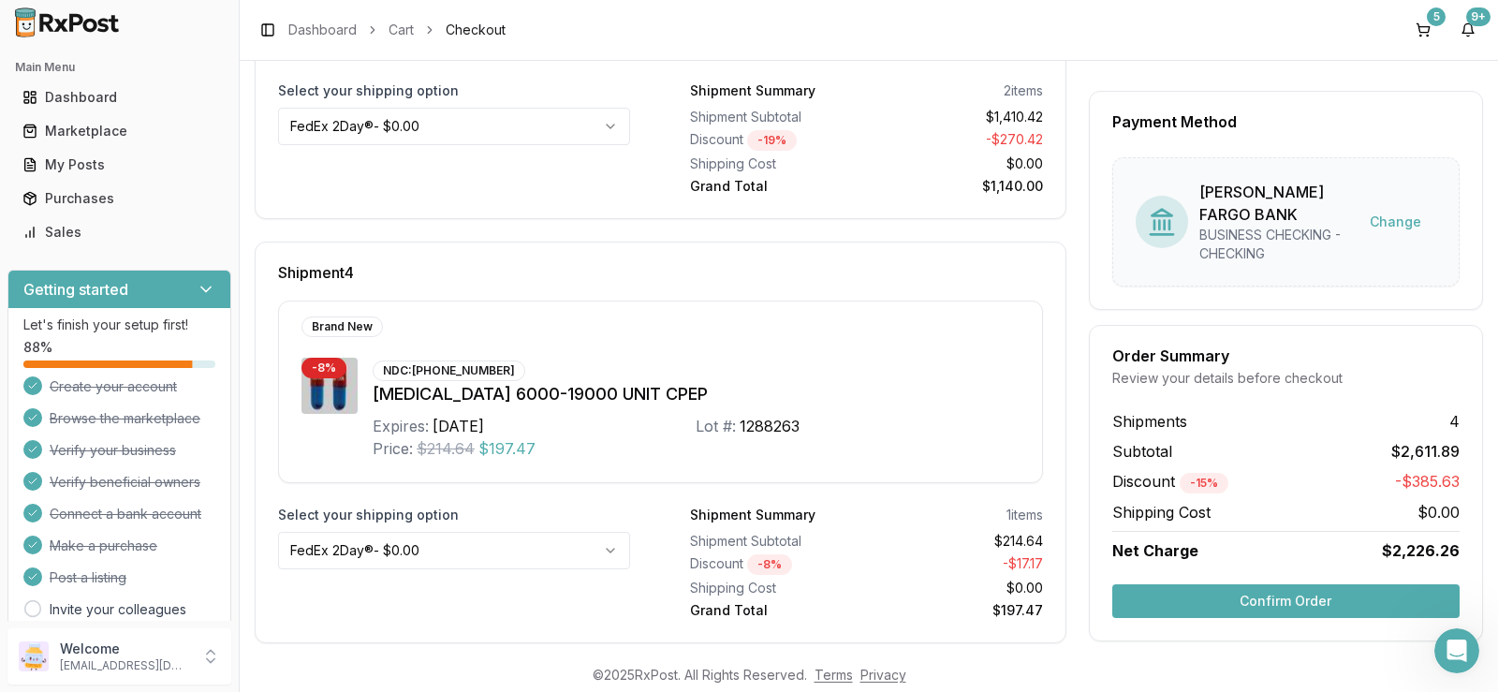
scroll to position [1442, 0]
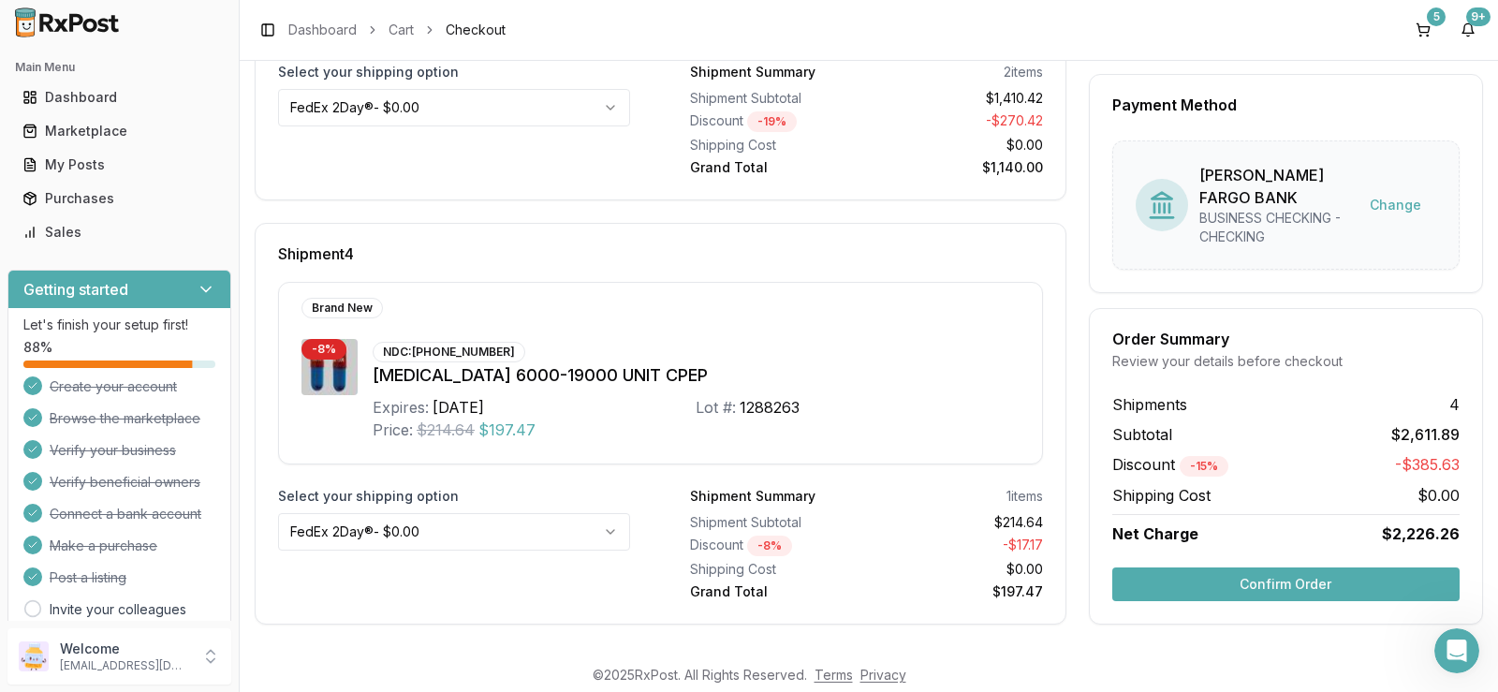
click at [1274, 576] on button "Confirm Order" at bounding box center [1286, 585] width 347 height 34
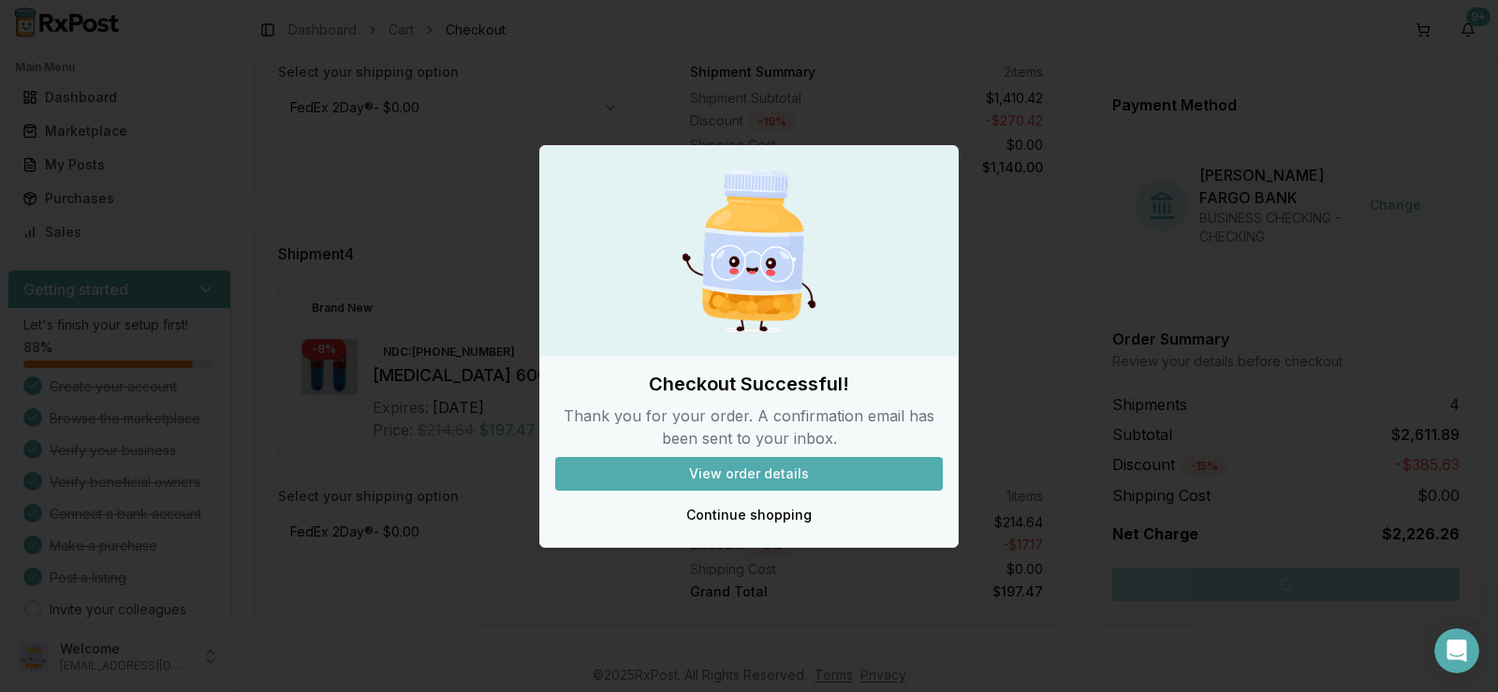
click at [811, 470] on button "View order details" at bounding box center [749, 474] width 388 height 34
